Goal: Task Accomplishment & Management: Complete application form

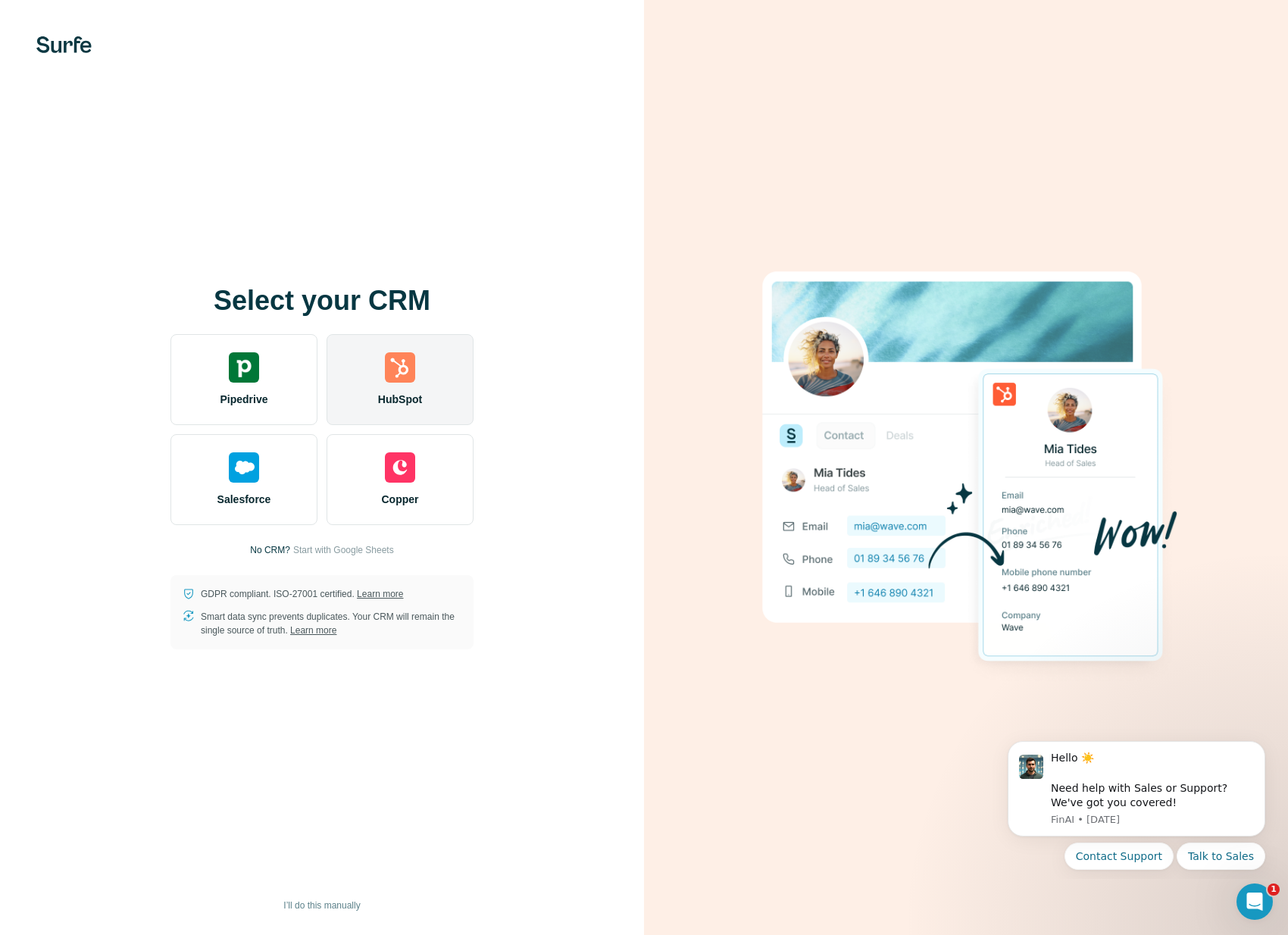
click at [405, 372] on img at bounding box center [400, 367] width 31 height 31
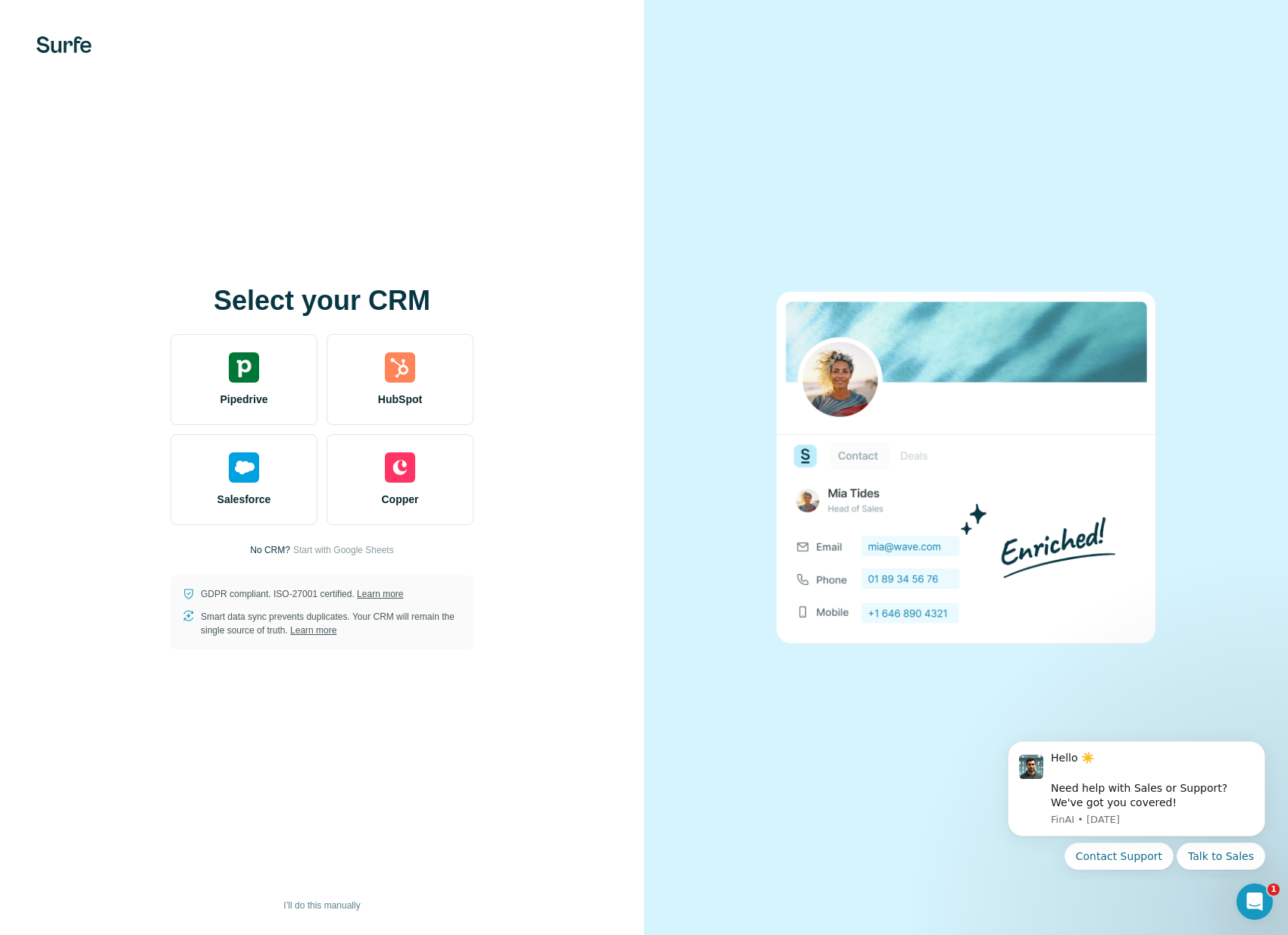
click at [536, 634] on div "Select your CRM Pipedrive HubSpot Salesforce Copper No CRM? Start with Google S…" at bounding box center [322, 468] width 644 height 935
